Goal: Transaction & Acquisition: Purchase product/service

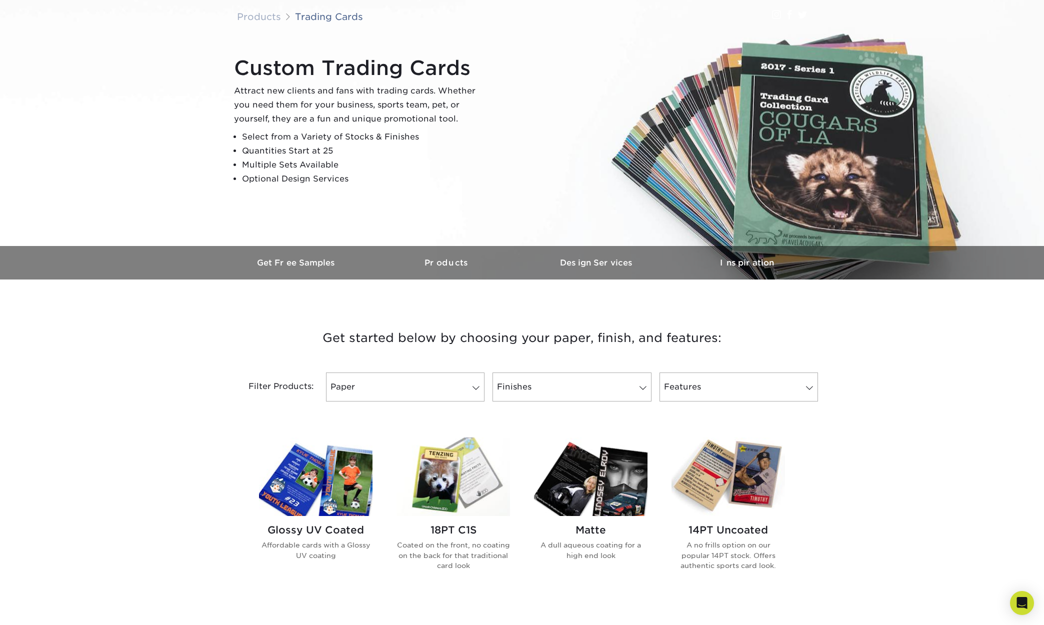
scroll to position [121, 0]
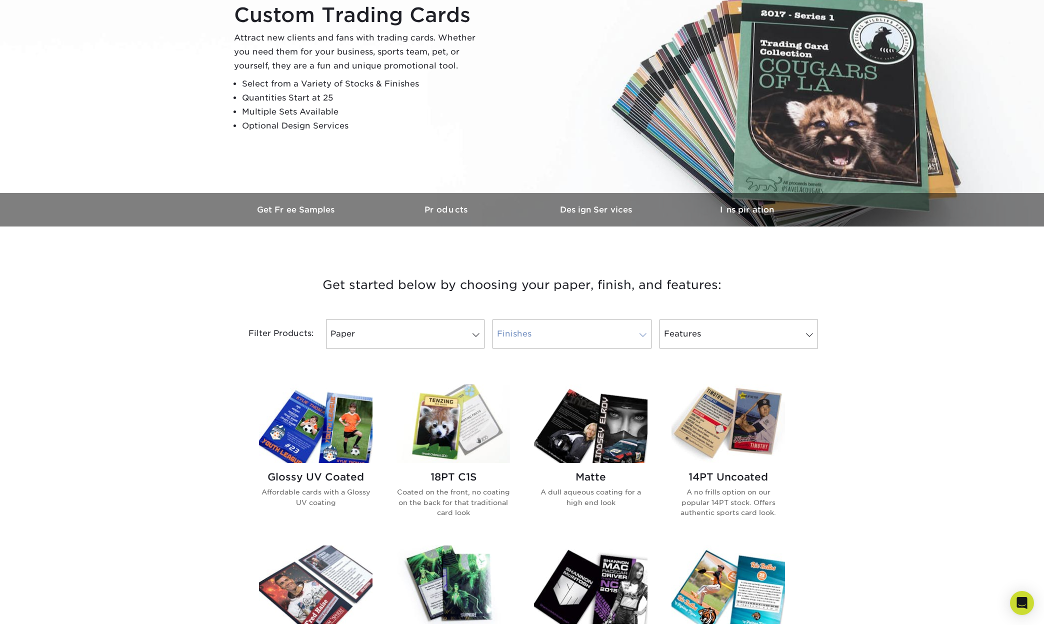
click at [633, 333] on link "Finishes" at bounding box center [572, 334] width 159 height 29
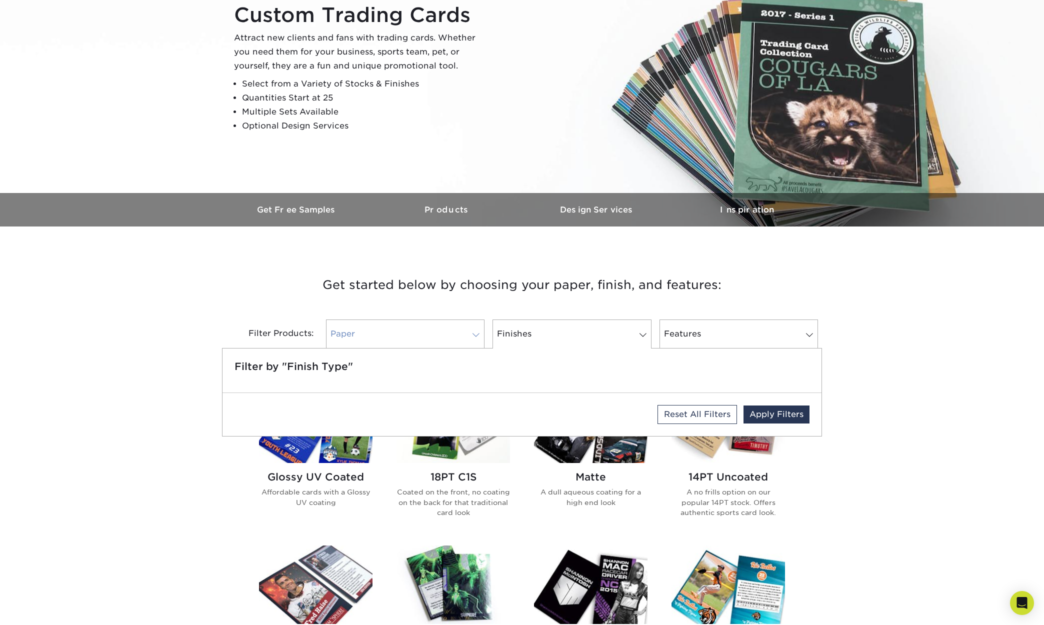
click at [475, 323] on link "Paper" at bounding box center [405, 334] width 159 height 29
click at [765, 310] on div "Filter Products: Paper Filter by "Paper Type" Reset All Filters Apply Filters F…" at bounding box center [522, 340] width 600 height 65
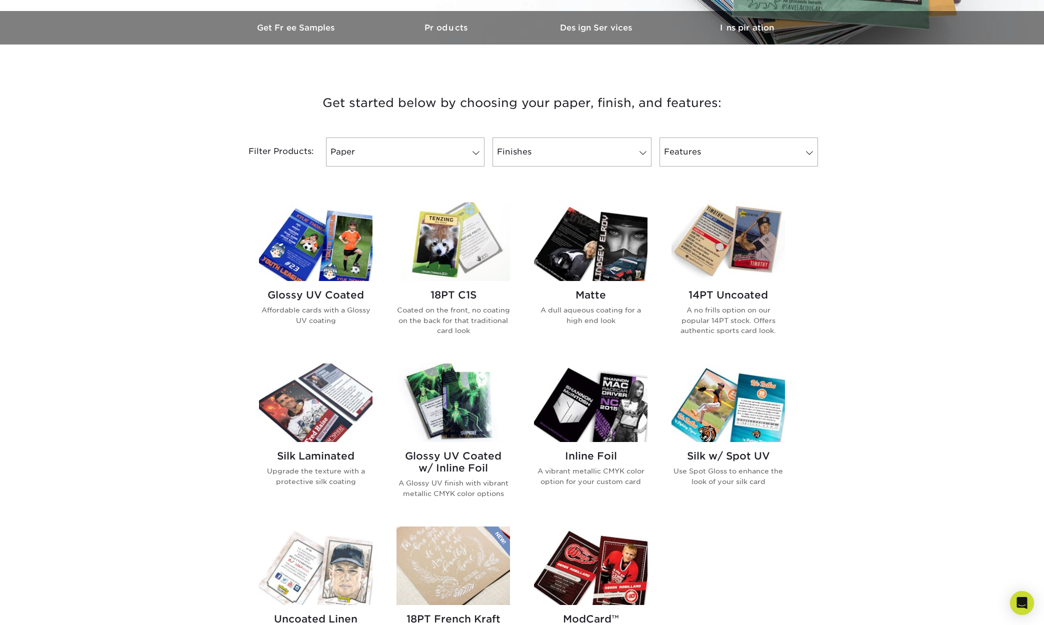
scroll to position [392, 0]
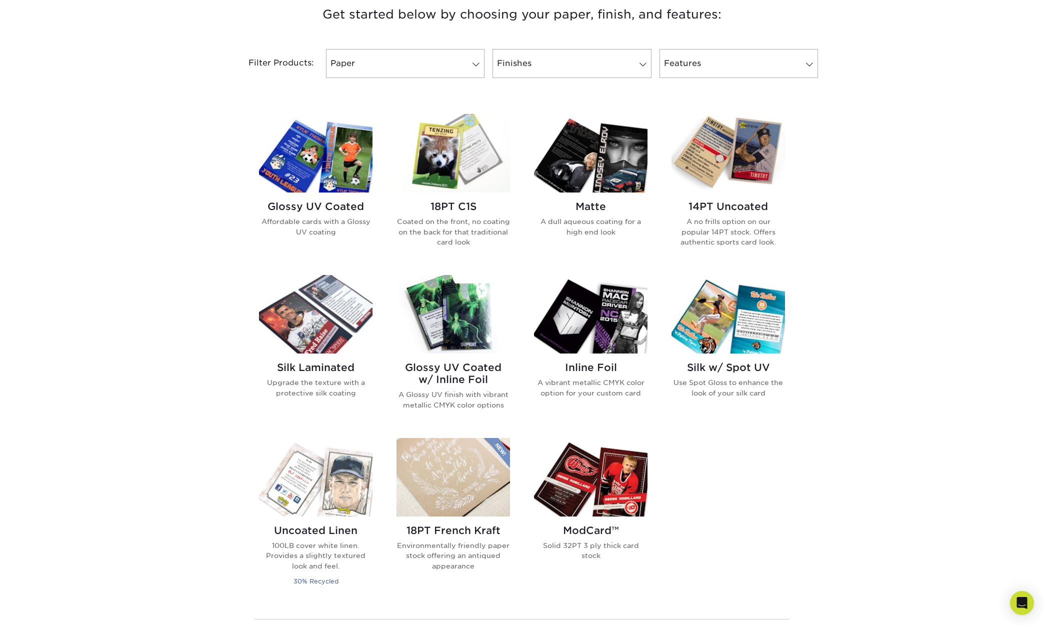
click at [474, 208] on h2 "18PT C1S" at bounding box center [454, 207] width 114 height 12
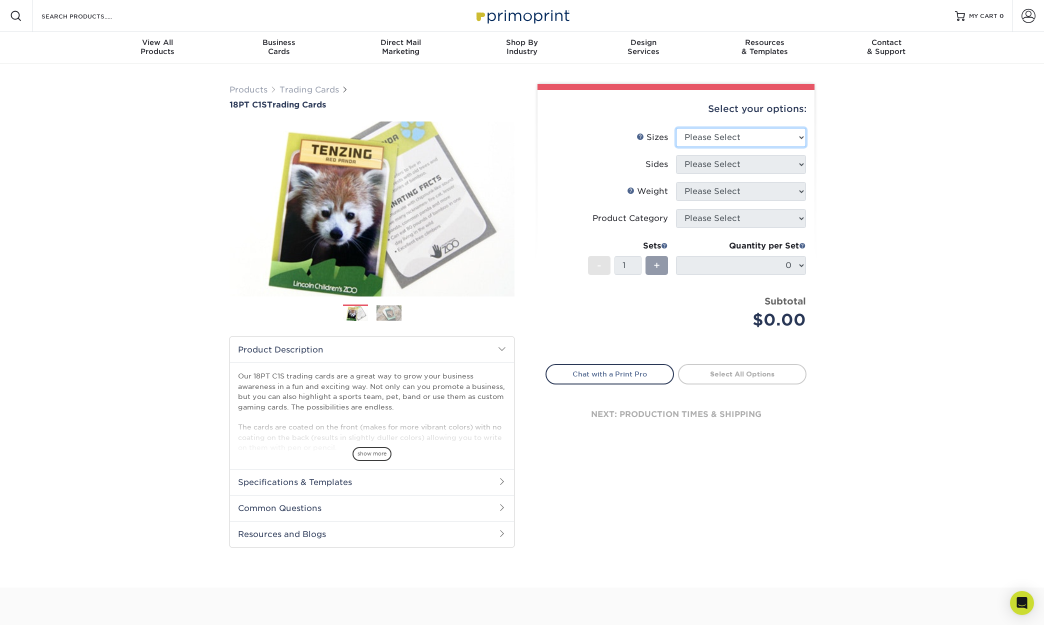
select select "2.50x3.50"
select select "13abbda7-1d64-4f25-8bb2-c179b224825d"
select select "18PTC1S"
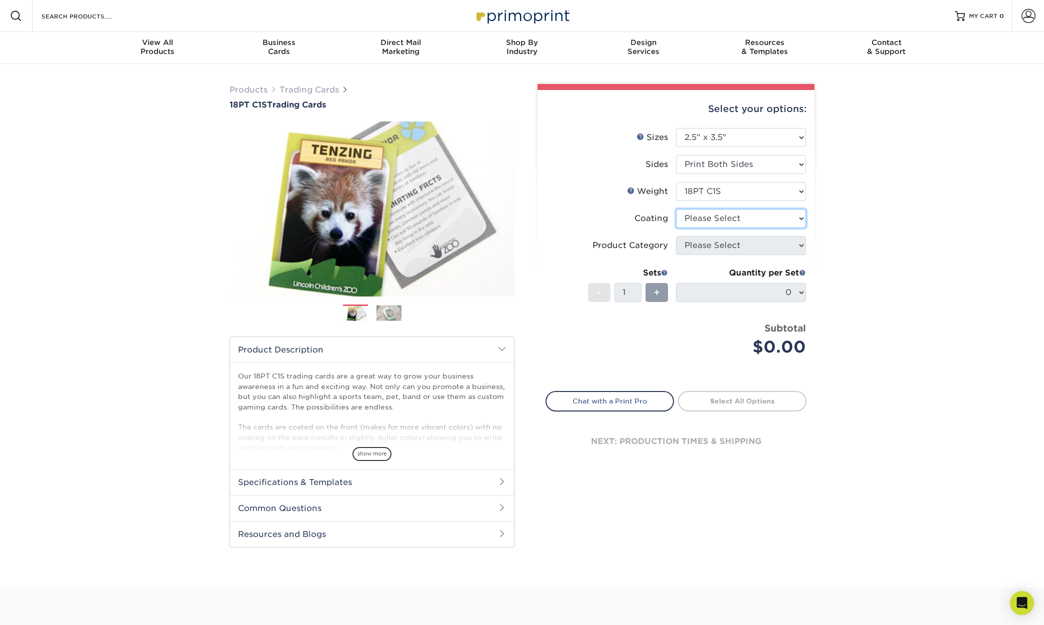
select select "3e7618de-abca-4bda-9f97-8b9129e913d8"
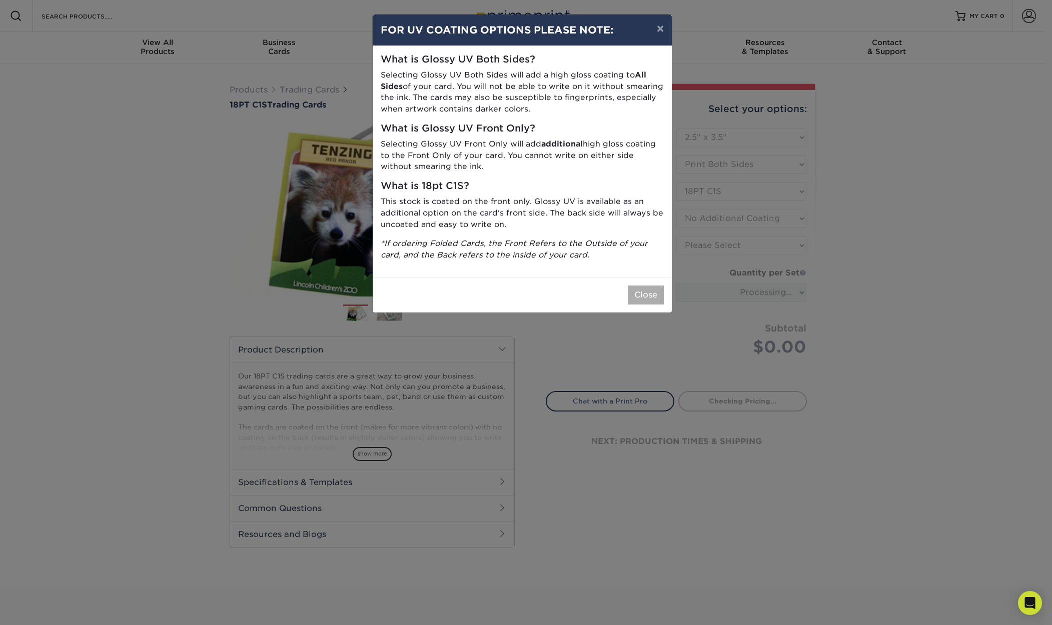
click at [643, 288] on button "Close" at bounding box center [646, 295] width 36 height 19
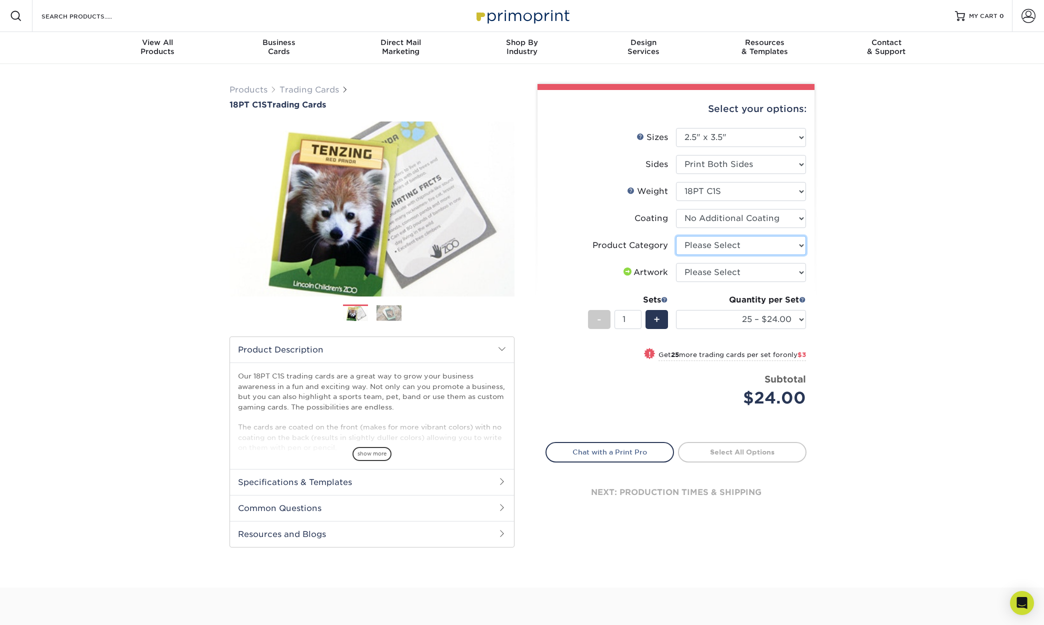
select select "c2f9bce9-36c2-409d-b101-c29d9d031e18"
select select "upload"
click at [803, 299] on span at bounding box center [802, 299] width 7 height 7
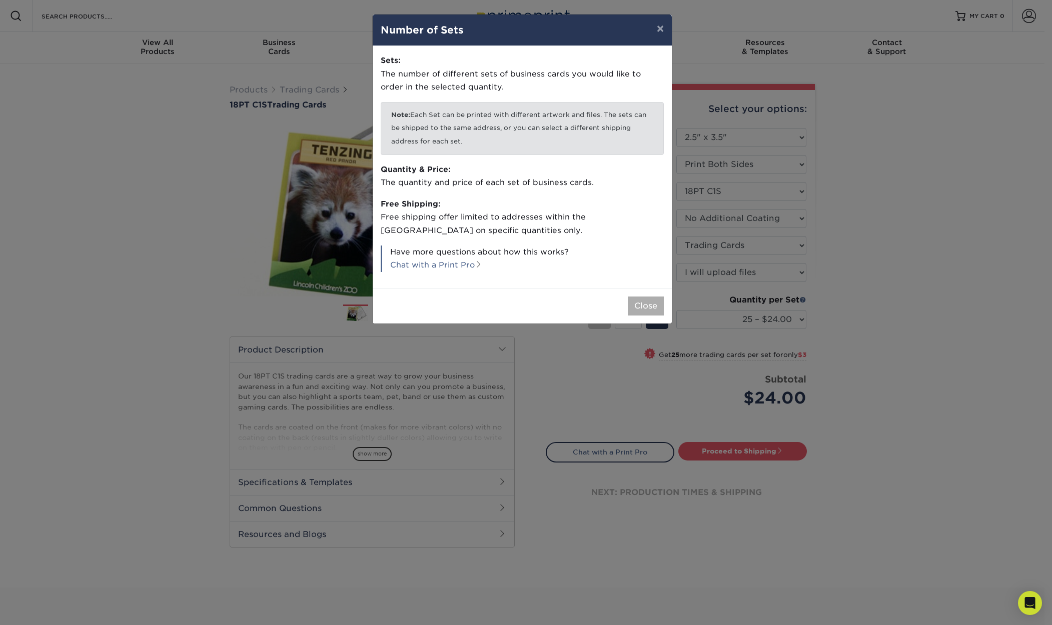
click at [649, 302] on button "Close" at bounding box center [646, 306] width 36 height 19
